Goal: Information Seeking & Learning: Learn about a topic

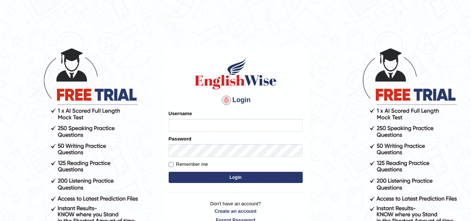
type input "Masum"
click at [172, 164] on input "Remember me" at bounding box center [171, 164] width 5 height 5
checkbox input "true"
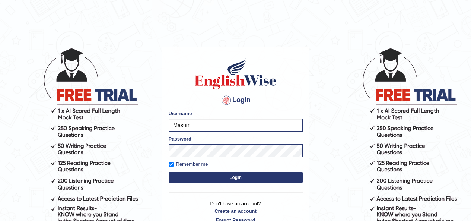
click at [281, 175] on button "Login" at bounding box center [236, 177] width 134 height 11
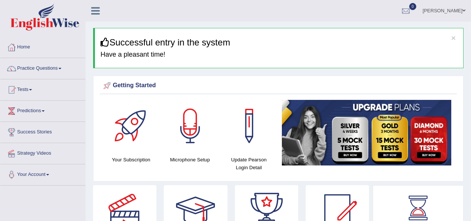
click at [56, 71] on link "Practice Questions" at bounding box center [42, 67] width 85 height 19
click at [61, 68] on span at bounding box center [59, 68] width 3 height 1
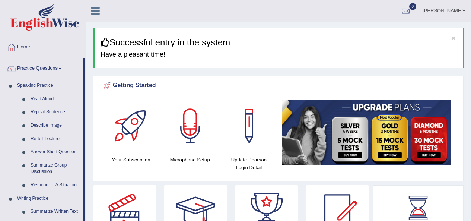
click at [52, 100] on link "Read Aloud" at bounding box center [55, 98] width 56 height 13
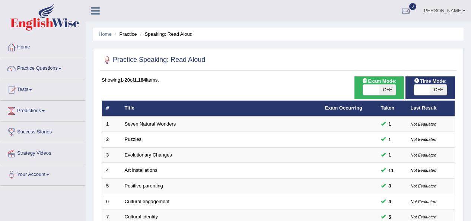
click at [52, 63] on link "Practice Questions" at bounding box center [42, 67] width 85 height 19
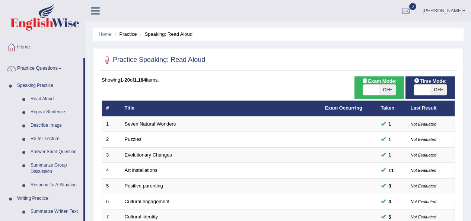
click at [52, 116] on link "Repeat Sentence" at bounding box center [55, 111] width 56 height 13
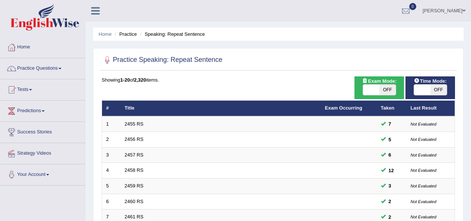
click at [23, 65] on link "Practice Questions" at bounding box center [42, 67] width 85 height 19
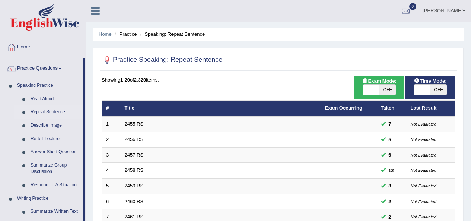
click at [57, 110] on link "Repeat Sentence" at bounding box center [55, 111] width 56 height 13
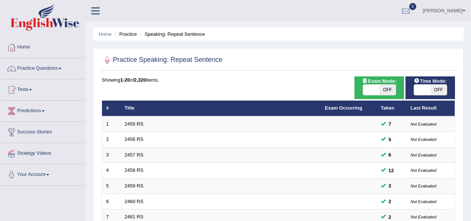
click at [48, 64] on link "Practice Questions" at bounding box center [42, 67] width 85 height 19
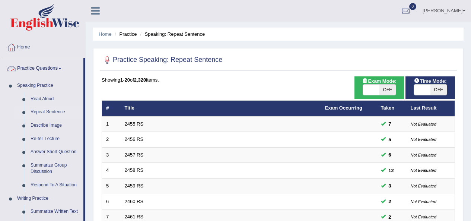
click at [51, 97] on link "Read Aloud" at bounding box center [55, 98] width 56 height 13
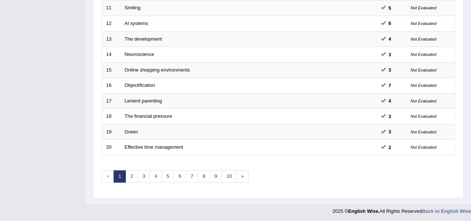
scroll to position [272, 0]
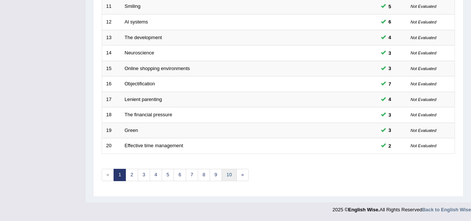
click at [233, 178] on link "10" at bounding box center [228, 175] width 15 height 12
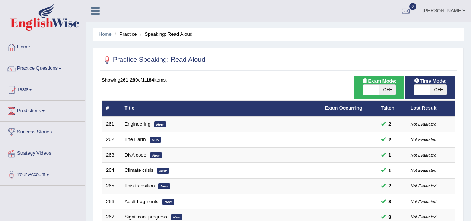
scroll to position [272, 0]
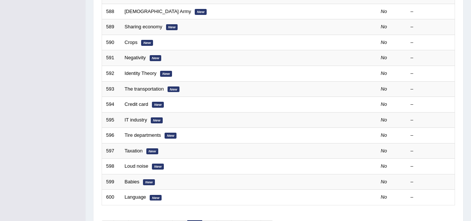
scroll to position [272, 0]
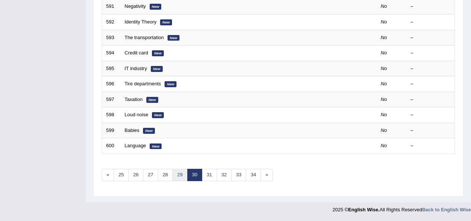
click at [176, 174] on link "29" at bounding box center [179, 175] width 15 height 12
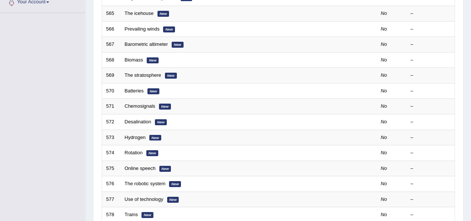
scroll to position [272, 0]
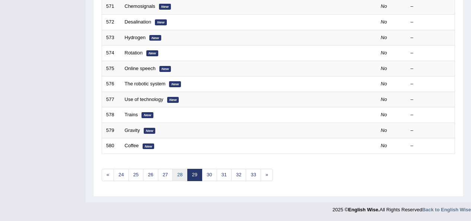
click at [182, 174] on link "28" at bounding box center [179, 175] width 15 height 12
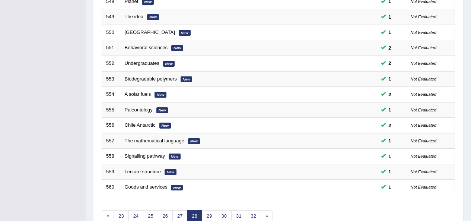
scroll to position [272, 0]
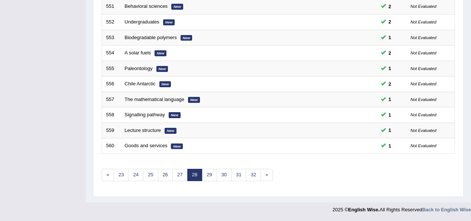
click at [215, 173] on link "29" at bounding box center [209, 175] width 15 height 12
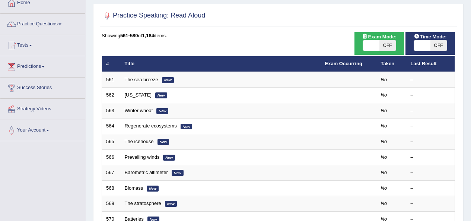
scroll to position [46, 0]
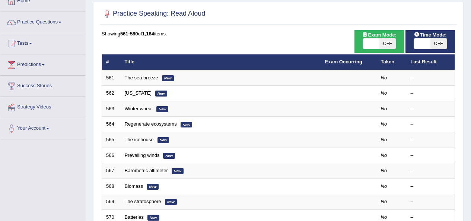
click at [142, 79] on link "The sea breeze" at bounding box center [141, 78] width 33 height 6
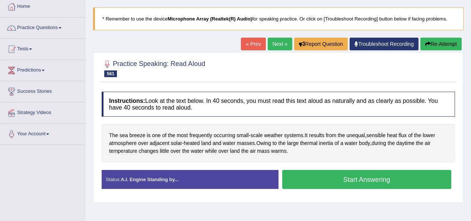
scroll to position [41, 0]
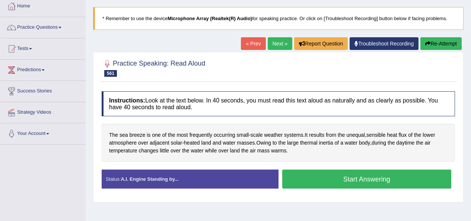
click at [359, 158] on div "The sea breeze is one of the most frequently occurring small - scale weather sy…" at bounding box center [278, 143] width 353 height 38
click at [370, 176] on button "Start Answering" at bounding box center [366, 178] width 169 height 19
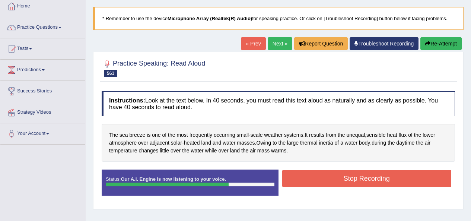
click at [385, 180] on button "Stop Recording" at bounding box center [366, 178] width 169 height 17
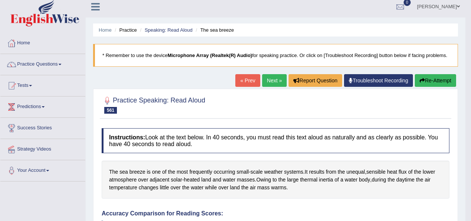
scroll to position [0, 0]
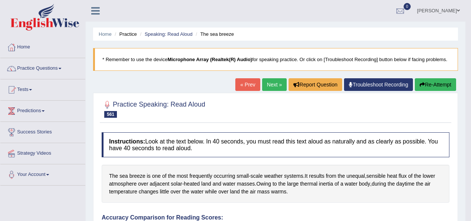
click at [427, 81] on button "Re-Attempt" at bounding box center [434, 84] width 41 height 13
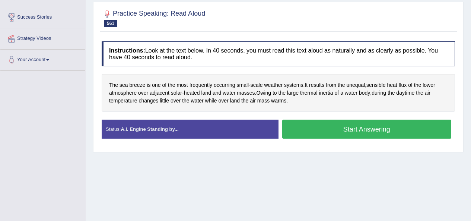
click at [382, 132] on button "Start Answering" at bounding box center [366, 128] width 169 height 19
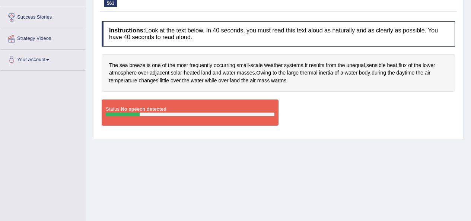
click at [409, 99] on div "Created with Highcharts 7.1.2 Great Too slow Too fast Time Speech pace meter: 0…" at bounding box center [368, 99] width 180 height 0
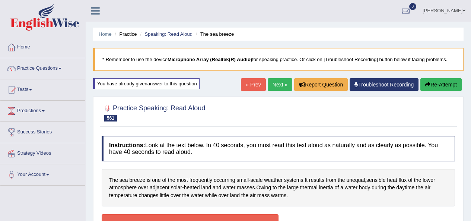
click at [445, 85] on button "Re-Attempt" at bounding box center [440, 84] width 41 height 13
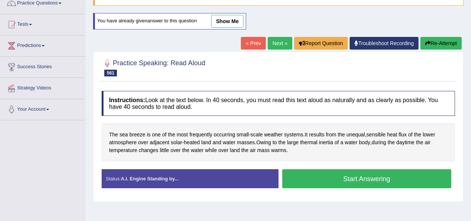
scroll to position [69, 0]
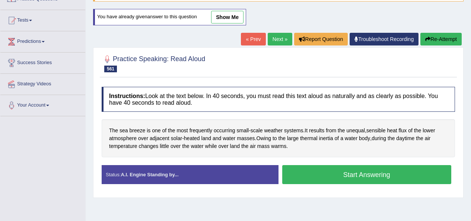
click at [399, 172] on button "Start Answering" at bounding box center [366, 174] width 169 height 19
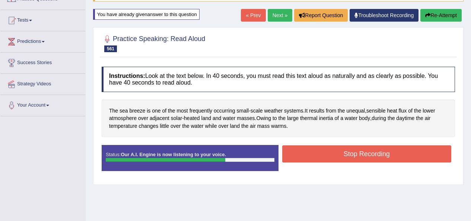
click at [394, 157] on button "Stop Recording" at bounding box center [366, 153] width 169 height 17
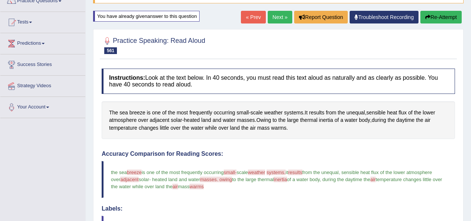
scroll to position [67, 0]
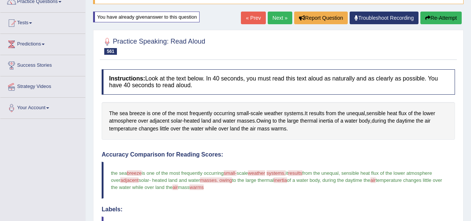
click at [275, 12] on link "Next »" at bounding box center [280, 18] width 25 height 13
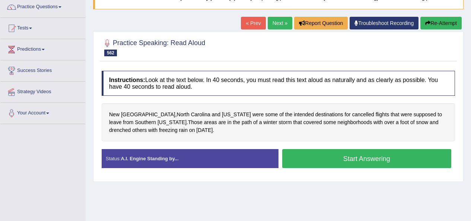
scroll to position [64, 0]
